Goal: Transaction & Acquisition: Purchase product/service

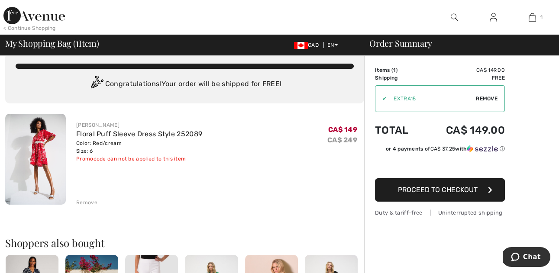
scroll to position [8, 0]
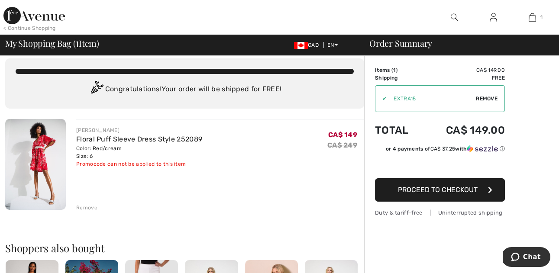
click at [419, 189] on span "Proceed to Checkout" at bounding box center [438, 190] width 80 height 8
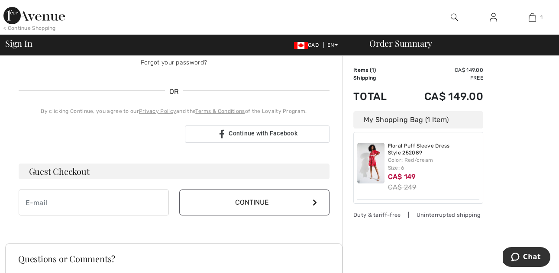
scroll to position [175, 0]
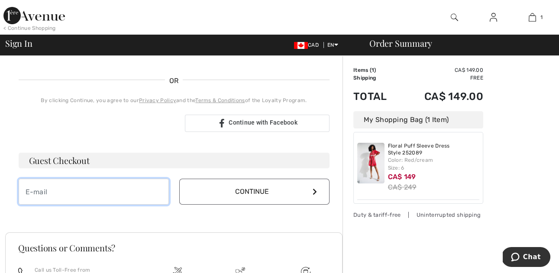
click at [65, 193] on input "email" at bounding box center [94, 192] width 150 height 26
type input "[EMAIL_ADDRESS][DOMAIN_NAME]"
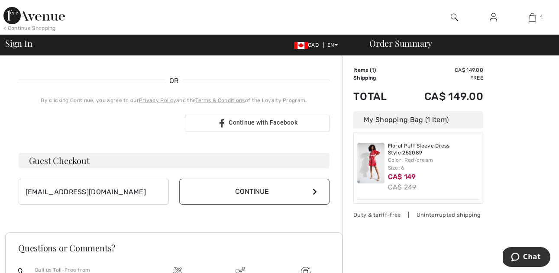
click at [249, 193] on button "Continue" at bounding box center [254, 192] width 150 height 26
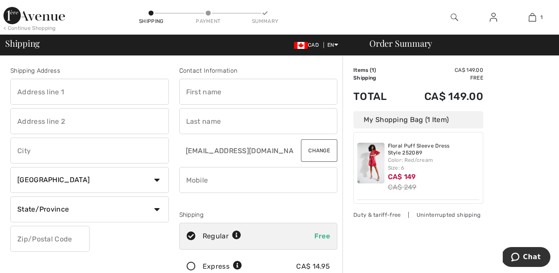
click at [84, 91] on input "text" at bounding box center [89, 92] width 159 height 26
type input "[STREET_ADDRESS][PERSON_NAME]"
click at [69, 126] on input "text" at bounding box center [89, 121] width 159 height 26
click at [65, 148] on input "text" at bounding box center [89, 151] width 159 height 26
type input "Ajax"
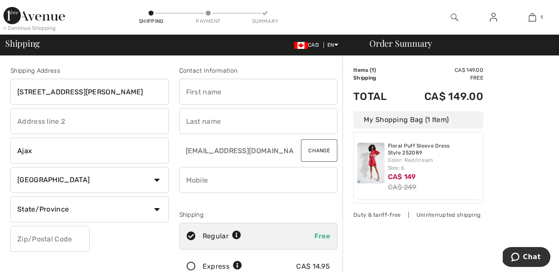
click at [58, 215] on select "State/Province Alberta British Columbia Manitoba New Brunswick Newfoundland and…" at bounding box center [89, 210] width 159 height 26
select select "ON"
click at [37, 241] on input "text" at bounding box center [49, 239] width 79 height 26
type input "L1T0B1"
click at [207, 95] on input "text" at bounding box center [258, 92] width 159 height 26
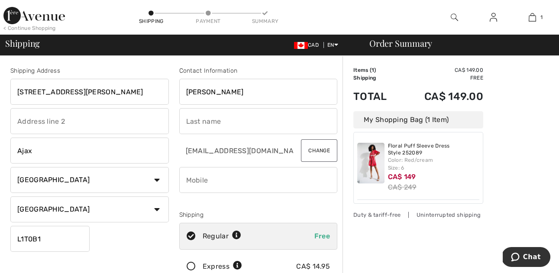
type input "Elizabeth"
click at [212, 120] on input "text" at bounding box center [258, 121] width 159 height 26
type input "Nero"
click at [211, 177] on input "phone" at bounding box center [258, 180] width 159 height 26
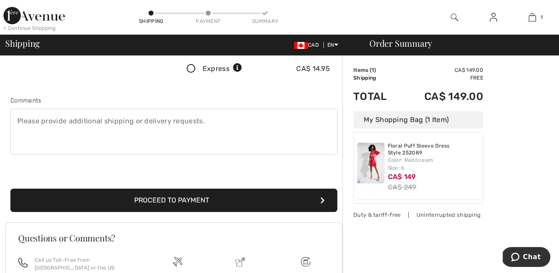
scroll to position [191, 0]
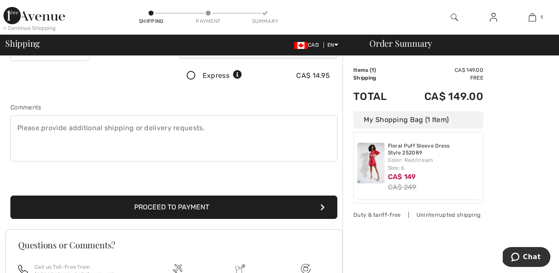
type input "6479279009"
click at [185, 206] on button "Proceed to Payment" at bounding box center [173, 207] width 327 height 23
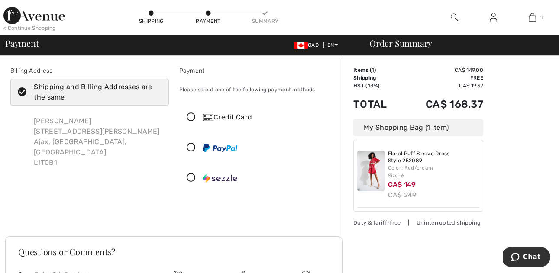
click at [192, 117] on icon at bounding box center [191, 117] width 23 height 9
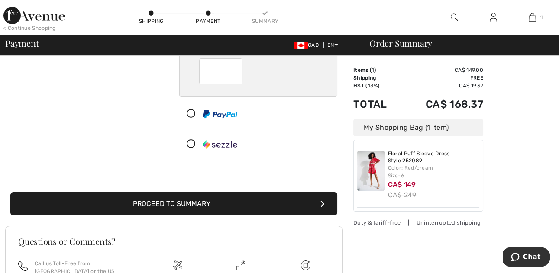
scroll to position [138, 0]
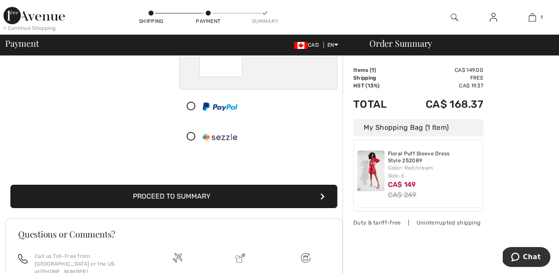
click at [199, 198] on button "Proceed to Summary" at bounding box center [173, 196] width 327 height 23
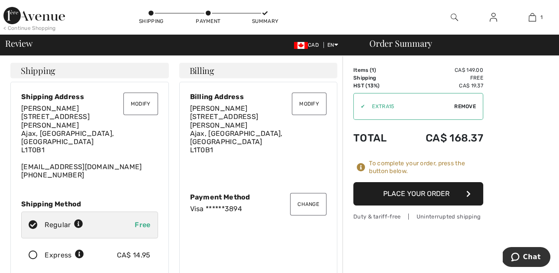
click at [409, 197] on button "Place Your Order" at bounding box center [418, 193] width 130 height 23
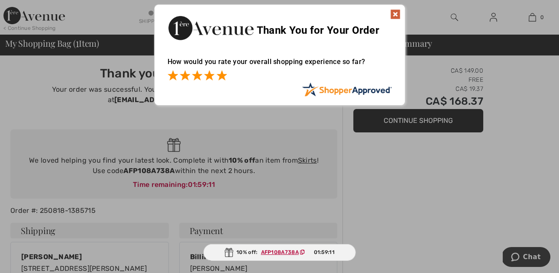
click at [220, 75] on span at bounding box center [222, 75] width 10 height 10
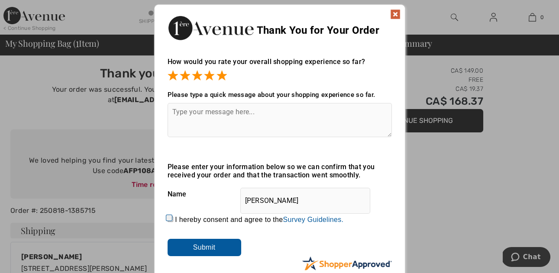
click at [214, 111] on textarea at bounding box center [280, 120] width 224 height 34
type textarea "Excellent!!"
click at [187, 246] on input "Submit" at bounding box center [205, 247] width 74 height 17
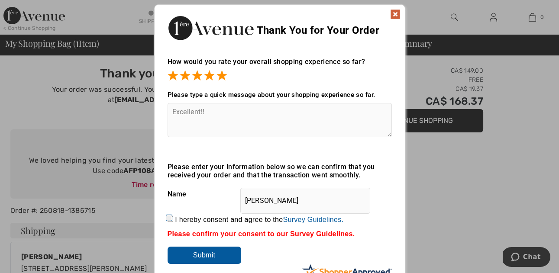
click at [207, 254] on input "Submit" at bounding box center [205, 255] width 74 height 17
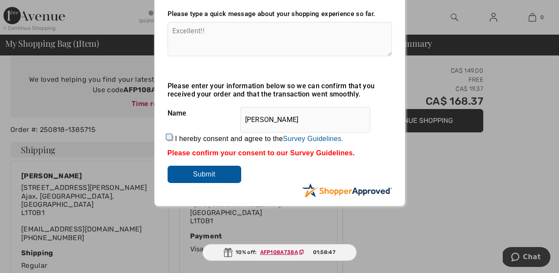
scroll to position [115, 0]
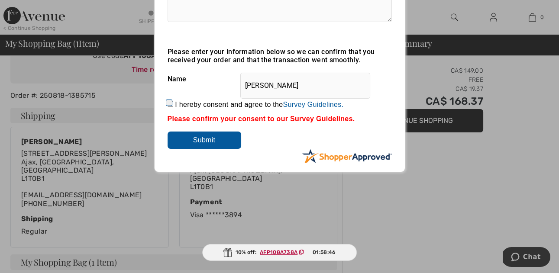
click at [201, 138] on input "Submit" at bounding box center [205, 140] width 74 height 17
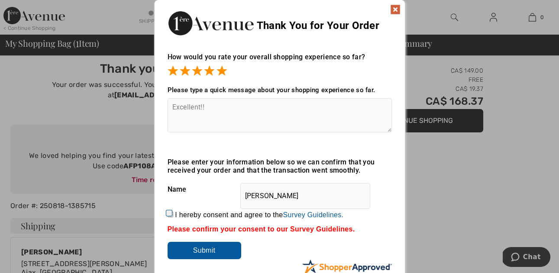
scroll to position [0, 0]
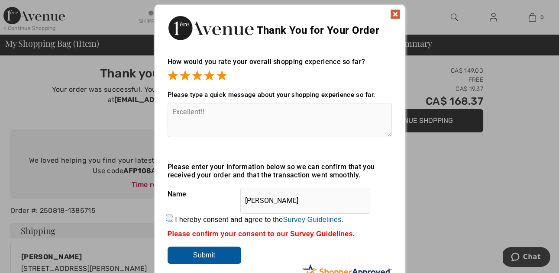
click at [395, 14] on img at bounding box center [395, 14] width 10 height 10
